Goal: Task Accomplishment & Management: Complete application form

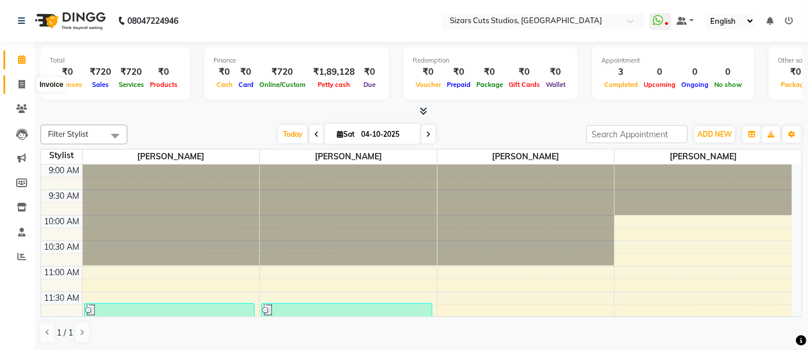
click at [16, 89] on span at bounding box center [22, 84] width 20 height 13
select select "service"
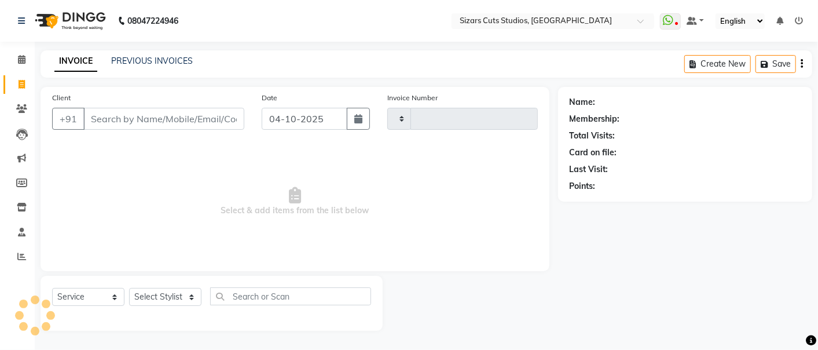
type input "1701"
select select "5579"
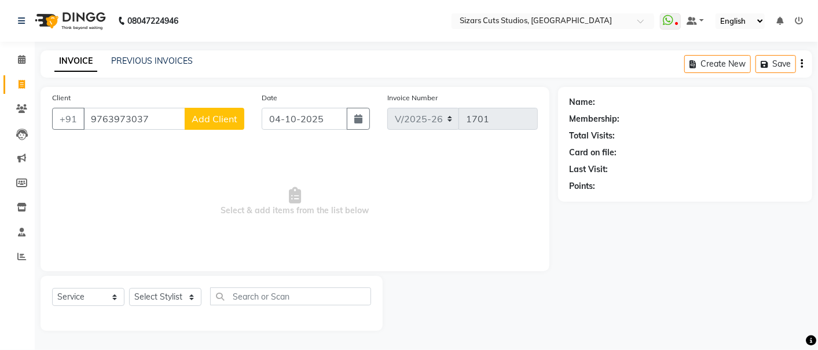
type input "9763973037"
click at [230, 123] on span "Add Client" at bounding box center [215, 119] width 46 height 12
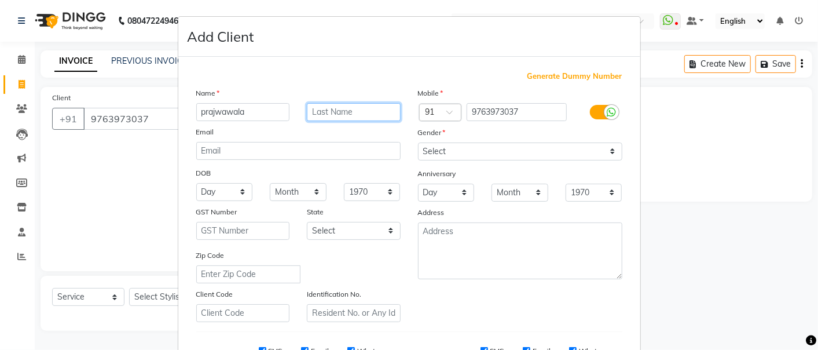
click at [341, 108] on input "text" at bounding box center [354, 112] width 94 height 18
click at [230, 115] on input "prajwawala" at bounding box center [243, 112] width 94 height 18
type input "[PERSON_NAME]"
click at [331, 113] on input "text" at bounding box center [354, 112] width 94 height 18
type input "v"
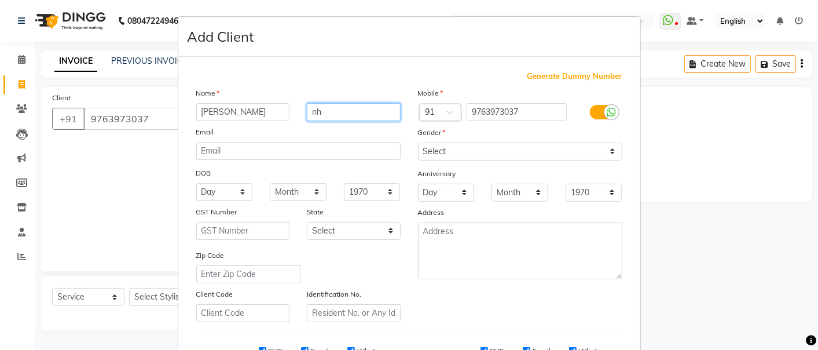
type input "n"
type input "b"
type input "B"
type input "Bhonkar"
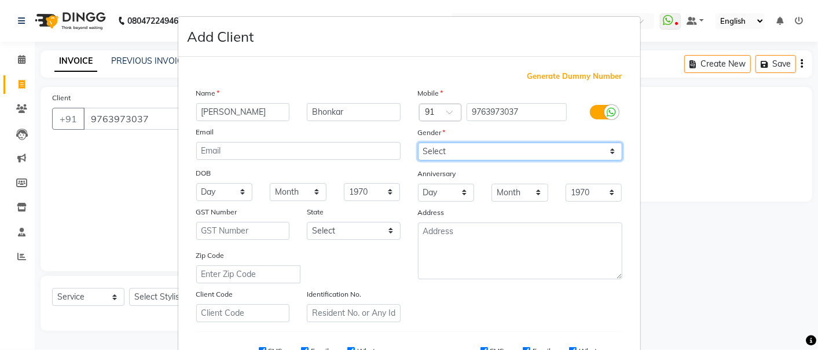
click at [463, 150] on select "Select [DEMOGRAPHIC_DATA] [DEMOGRAPHIC_DATA] Other Prefer Not To Say" at bounding box center [520, 151] width 204 height 18
select select "[DEMOGRAPHIC_DATA]"
click at [418, 142] on select "Select [DEMOGRAPHIC_DATA] [DEMOGRAPHIC_DATA] Other Prefer Not To Say" at bounding box center [520, 151] width 204 height 18
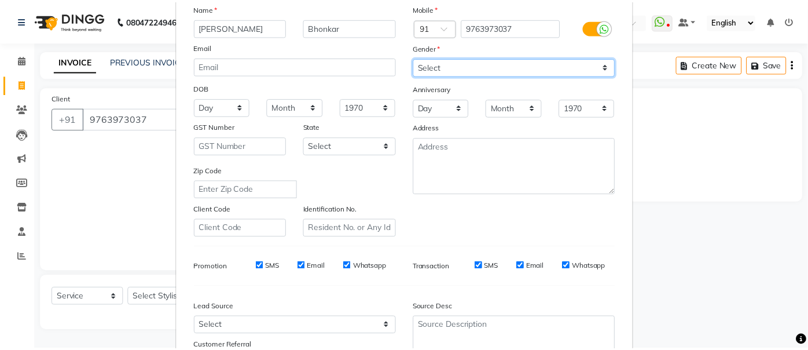
scroll to position [184, 0]
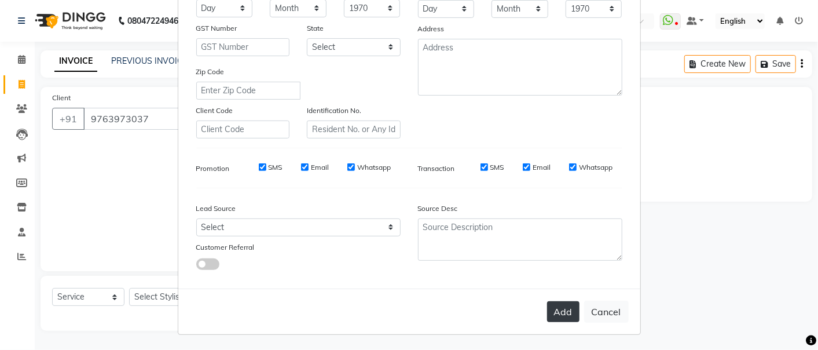
click at [552, 313] on button "Add" at bounding box center [563, 311] width 32 height 21
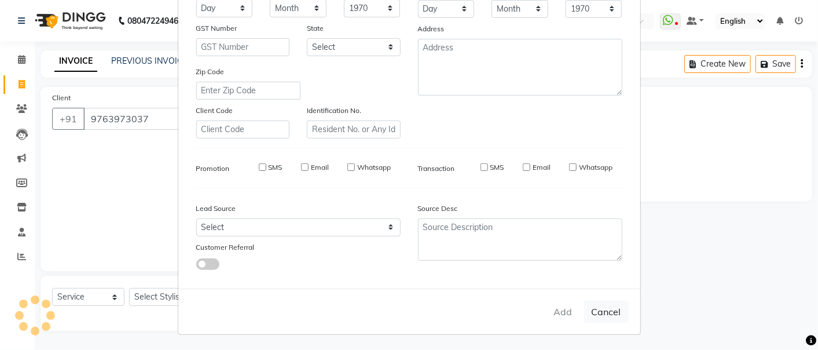
type input "97******37"
select select
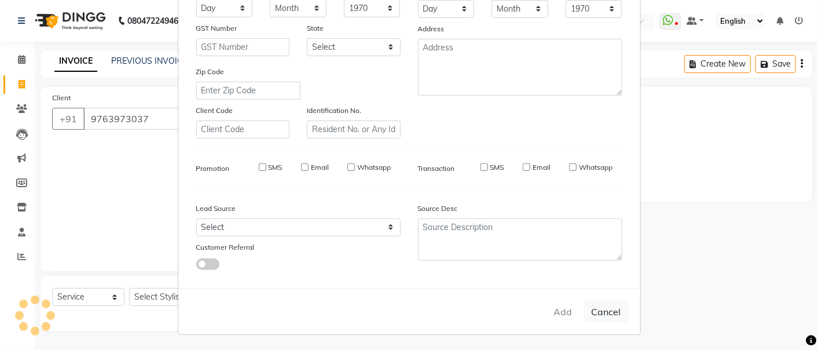
select select
checkbox input "false"
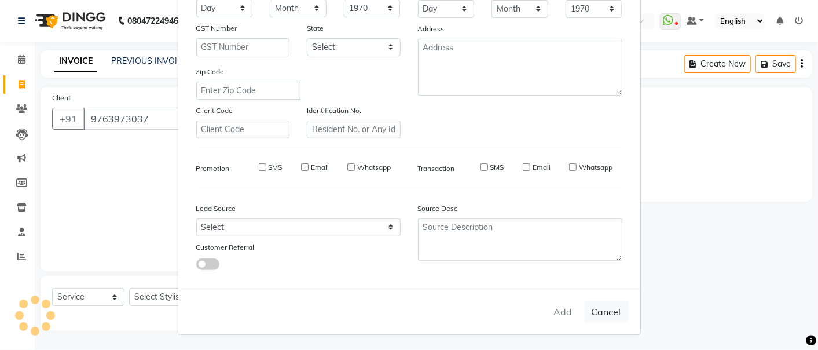
checkbox input "false"
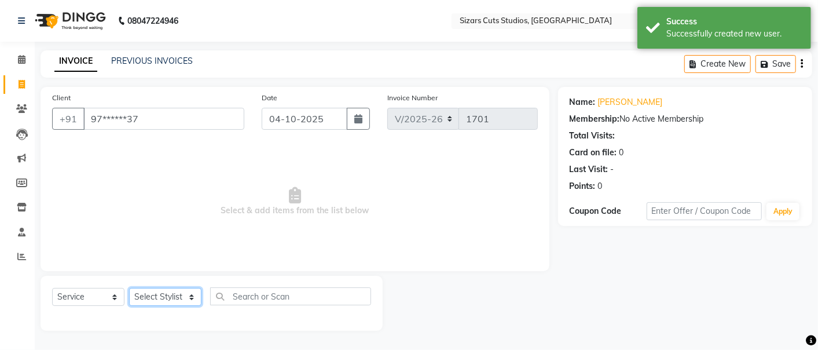
click at [193, 294] on select "Select Stylist Admin [PERSON_NAME] [PERSON_NAME] [PERSON_NAME] Priyanka [PERSON…" at bounding box center [165, 297] width 72 height 18
select select "37987"
click at [129, 288] on select "Select Stylist Admin [PERSON_NAME] [PERSON_NAME] [PERSON_NAME] Priyanka [PERSON…" at bounding box center [165, 297] width 72 height 18
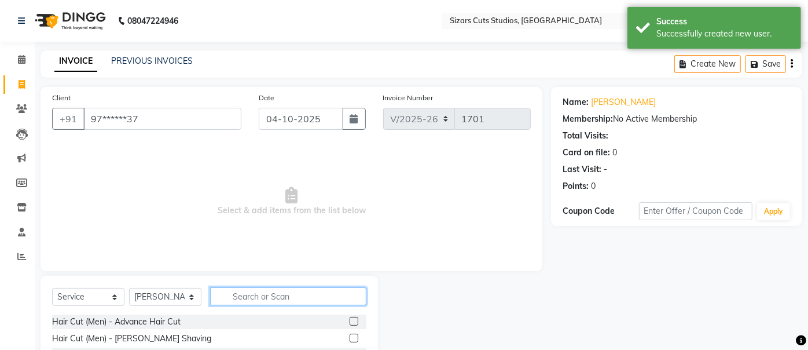
click at [255, 298] on input "text" at bounding box center [288, 296] width 156 height 18
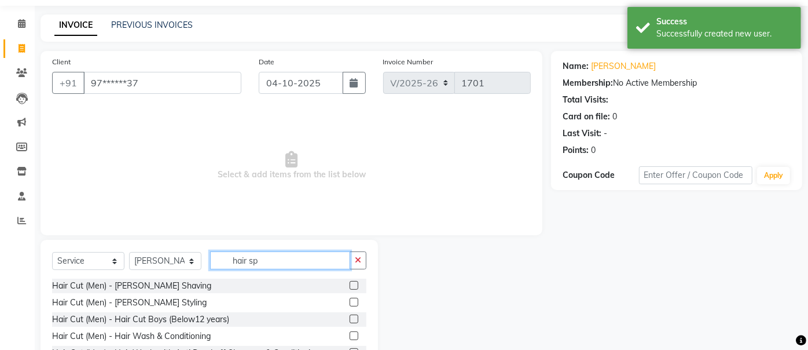
scroll to position [64, 0]
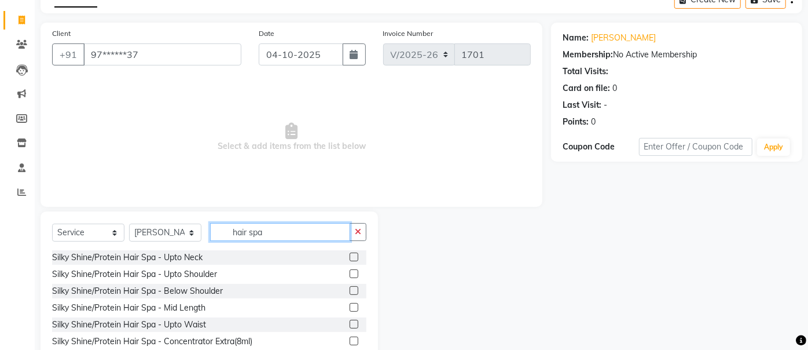
type input "hair spa"
click at [350, 307] on label at bounding box center [354, 307] width 9 height 9
click at [350, 307] on input "checkbox" at bounding box center [354, 308] width 8 height 8
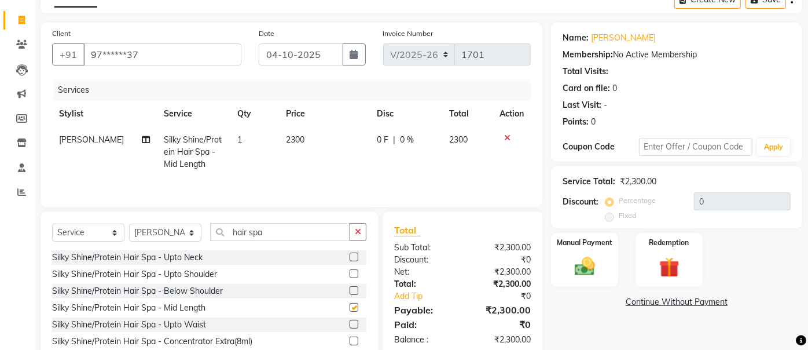
checkbox input "false"
click at [302, 137] on td "2300" at bounding box center [324, 152] width 91 height 50
select select "37987"
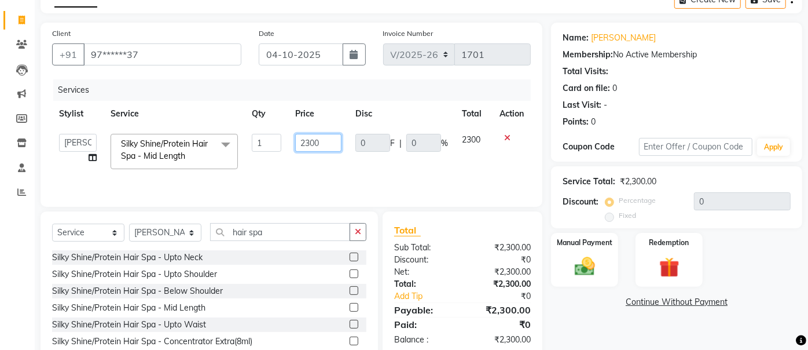
click at [319, 136] on input "2300" at bounding box center [318, 143] width 46 height 18
type input "2"
type input "1840"
click at [602, 262] on img at bounding box center [585, 266] width 34 height 24
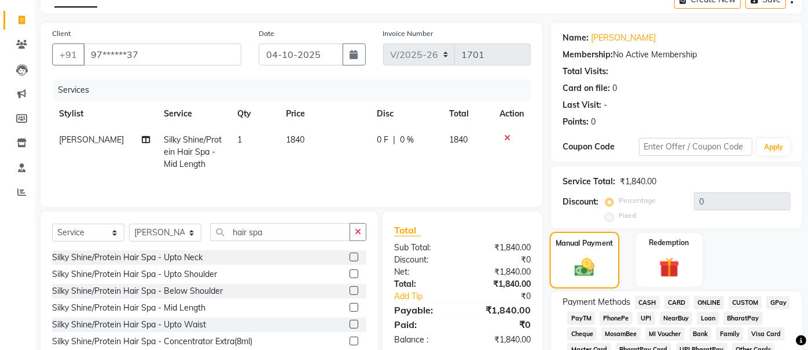
scroll to position [257, 0]
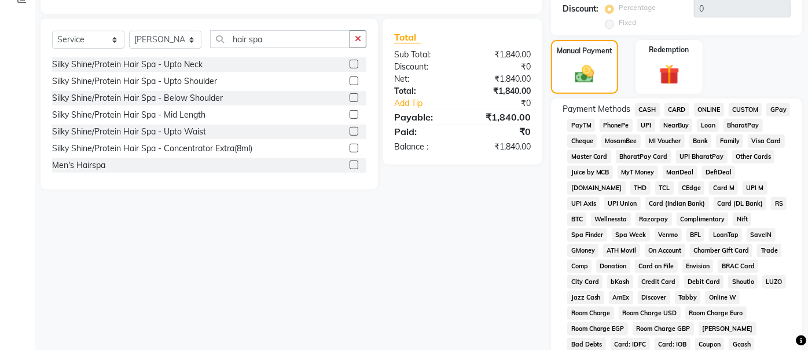
click at [652, 126] on span "UPI" at bounding box center [646, 125] width 18 height 13
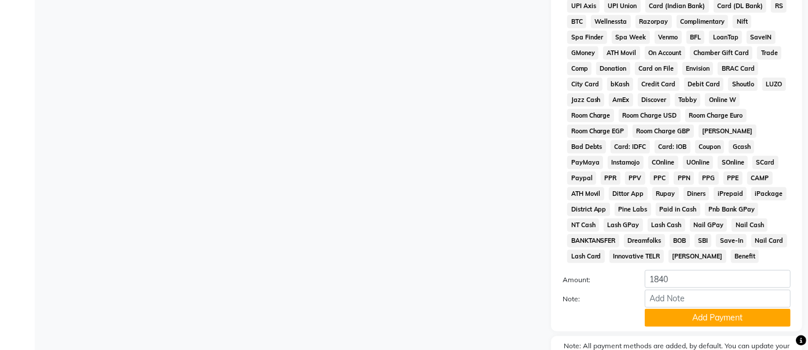
scroll to position [508, 0]
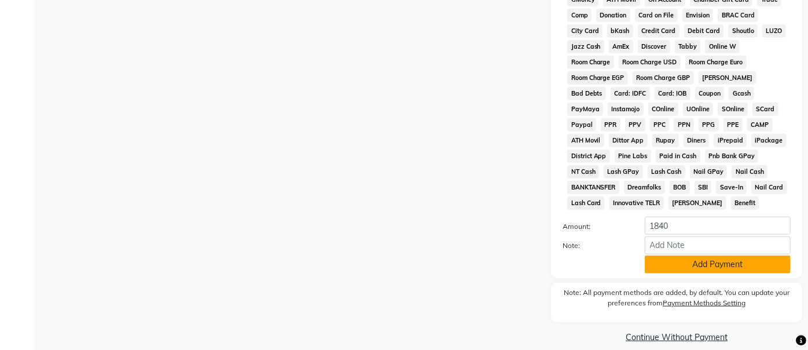
click at [693, 255] on button "Add Payment" at bounding box center [718, 264] width 146 height 18
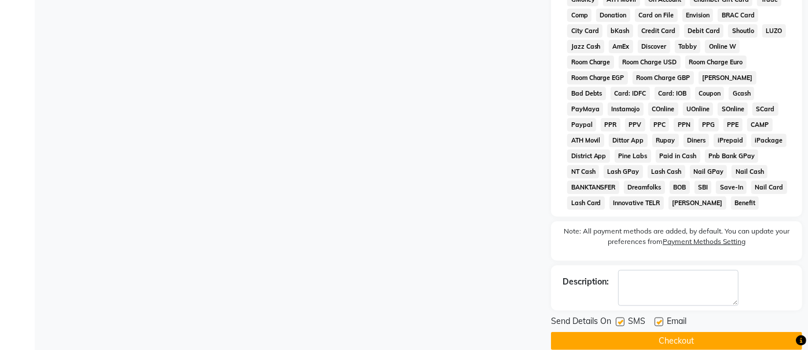
drag, startPoint x: 694, startPoint y: 326, endPoint x: 678, endPoint y: 230, distance: 97.4
click at [694, 332] on button "Checkout" at bounding box center [676, 341] width 251 height 18
